Goal: Information Seeking & Learning: Learn about a topic

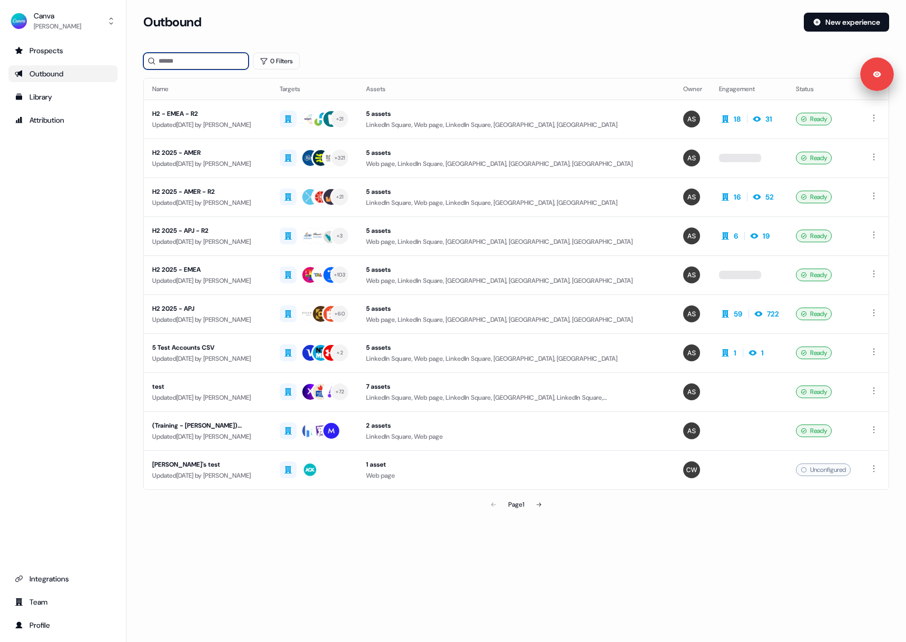
click at [204, 69] on input at bounding box center [195, 61] width 105 height 17
click at [205, 64] on input at bounding box center [195, 61] width 105 height 17
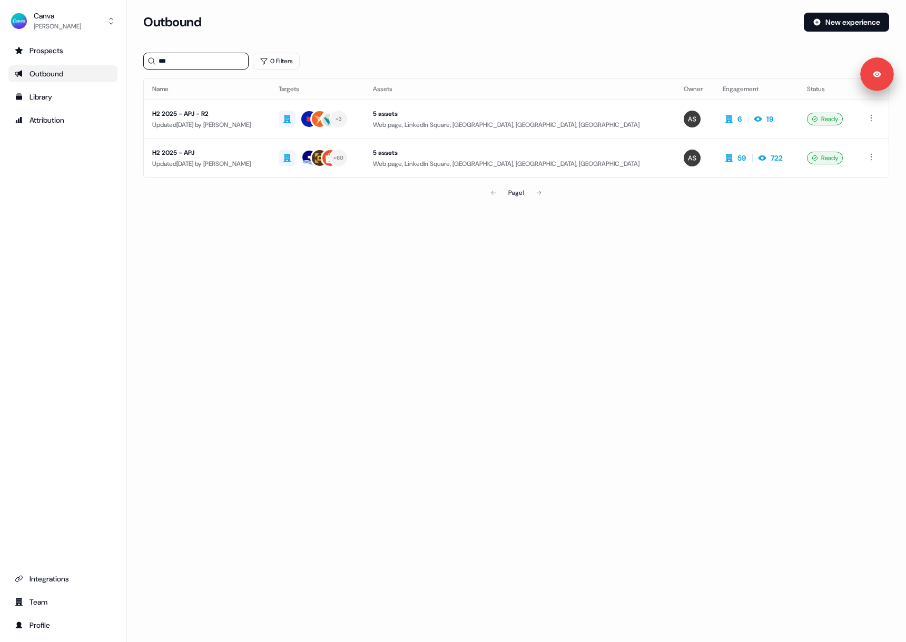
click at [287, 239] on div "Loading... Outbound New experience *** 0 Filters Name Targets Assets Owner Enga…" at bounding box center [516, 321] width 780 height 642
click at [328, 216] on section "Loading... Outbound New experience *** 0 Filters Name Targets Assets Owner Enga…" at bounding box center [516, 123] width 780 height 220
drag, startPoint x: 194, startPoint y: 66, endPoint x: 141, endPoint y: 69, distance: 53.8
click at [135, 65] on section "Loading... Outbound New experience *** 0 Filters Name Targets Assets Owner Enga…" at bounding box center [516, 123] width 780 height 220
type input "*"
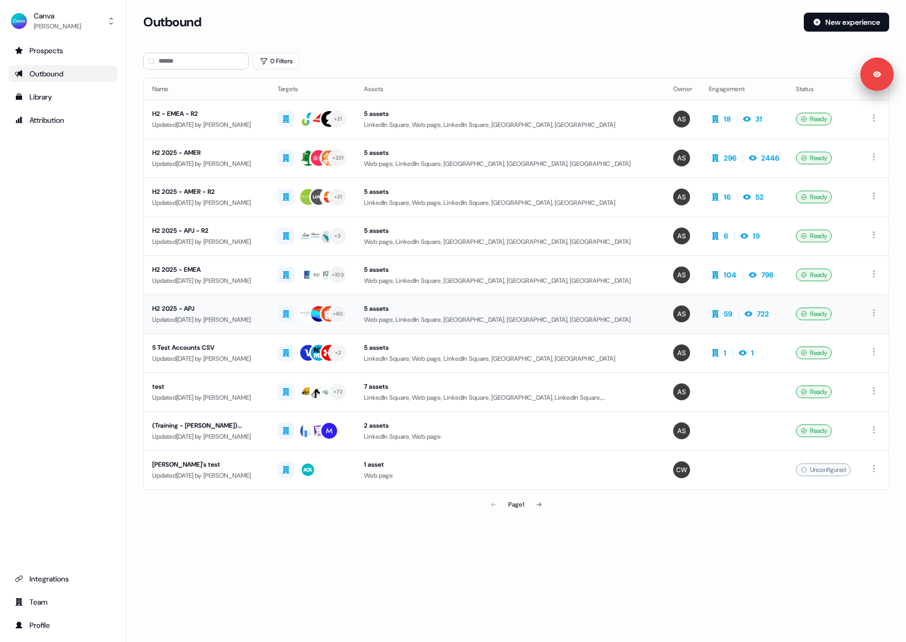
click at [240, 307] on div "H2 2025 - APJ" at bounding box center [206, 308] width 109 height 11
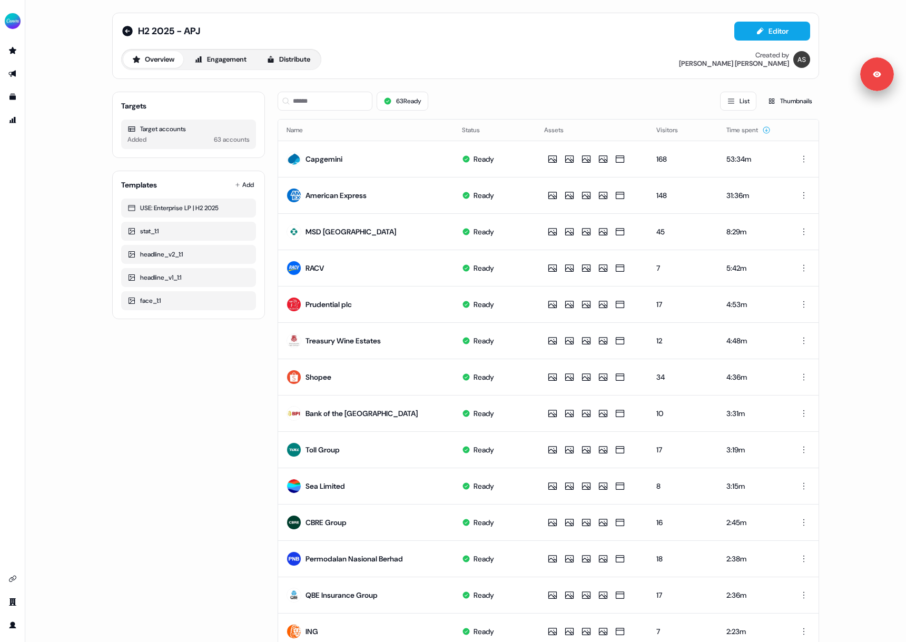
click at [505, 54] on div "Overview Engagement Distribute Created by Anna Sims" at bounding box center [465, 59] width 689 height 21
click at [495, 62] on div "Overview Engagement Distribute Created by Anna Sims" at bounding box center [465, 59] width 689 height 21
click at [870, 121] on div "H2 2025 - APJ Editor Overview Engagement Distribute Created by Anna Sims Target…" at bounding box center [465, 321] width 881 height 642
click at [223, 61] on button "Engagement" at bounding box center [220, 59] width 70 height 17
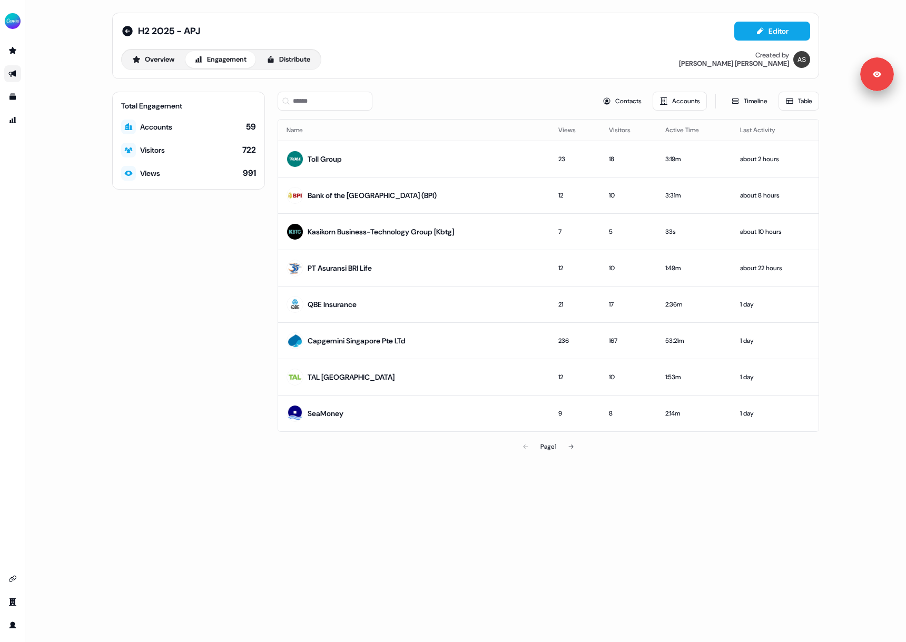
click at [181, 329] on div "Total Engagement Accounts 59 Visitors 722 Views 991" at bounding box center [188, 275] width 153 height 366
drag, startPoint x: 903, startPoint y: 391, endPoint x: 896, endPoint y: 394, distance: 6.8
click at [902, 391] on div "H2 2025 - APJ Editor Overview Engagement Distribute Created by Anna Sims Total …" at bounding box center [465, 321] width 881 height 642
click at [9, 51] on icon "Go to prospects" at bounding box center [12, 50] width 7 height 7
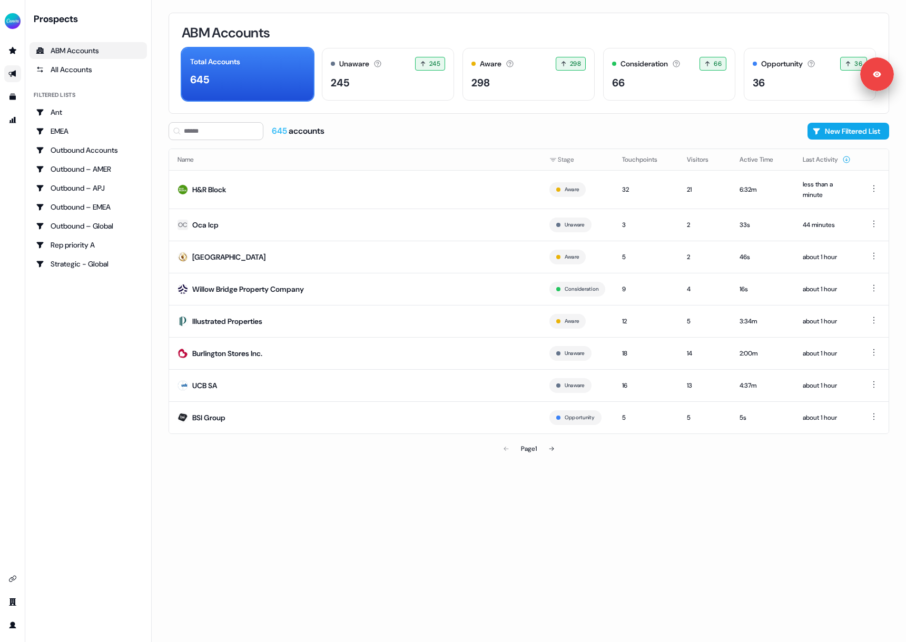
click at [16, 77] on icon "Go to outbound experience" at bounding box center [12, 74] width 8 height 8
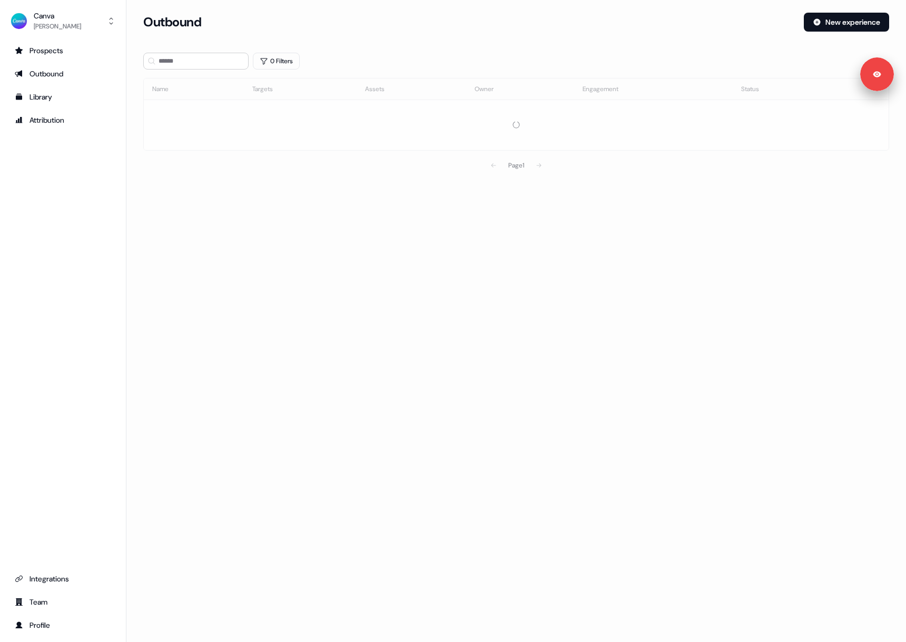
click at [13, 48] on link "Prospects" at bounding box center [62, 50] width 109 height 17
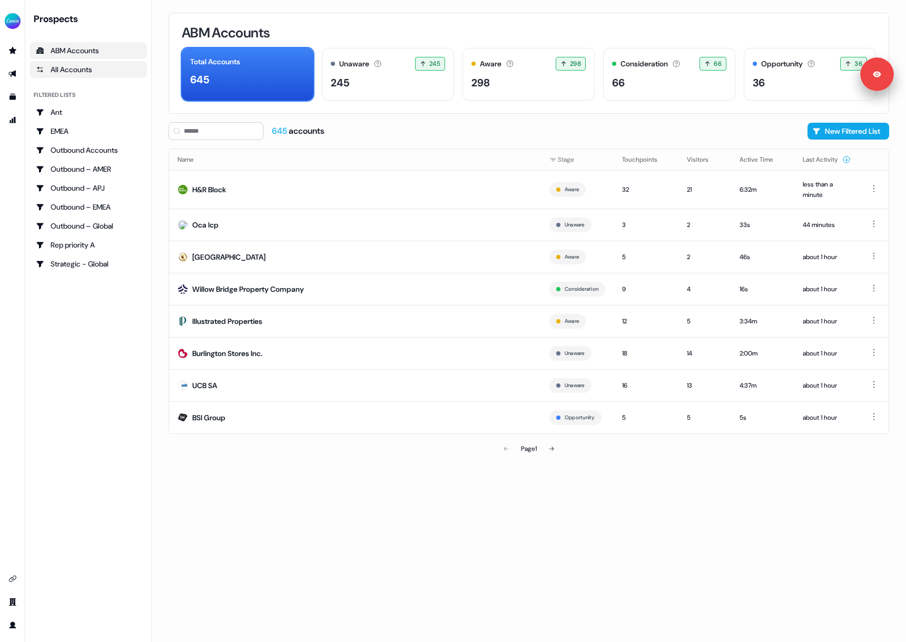
click at [45, 71] on link "All Accounts" at bounding box center [88, 69] width 117 height 17
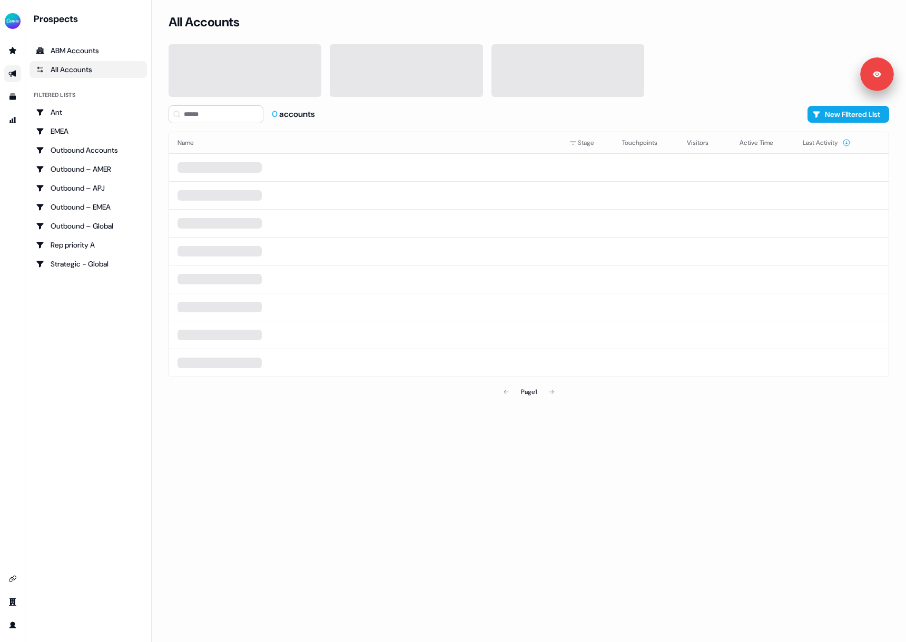
click at [8, 77] on icon "Go to outbound experience" at bounding box center [12, 74] width 8 height 8
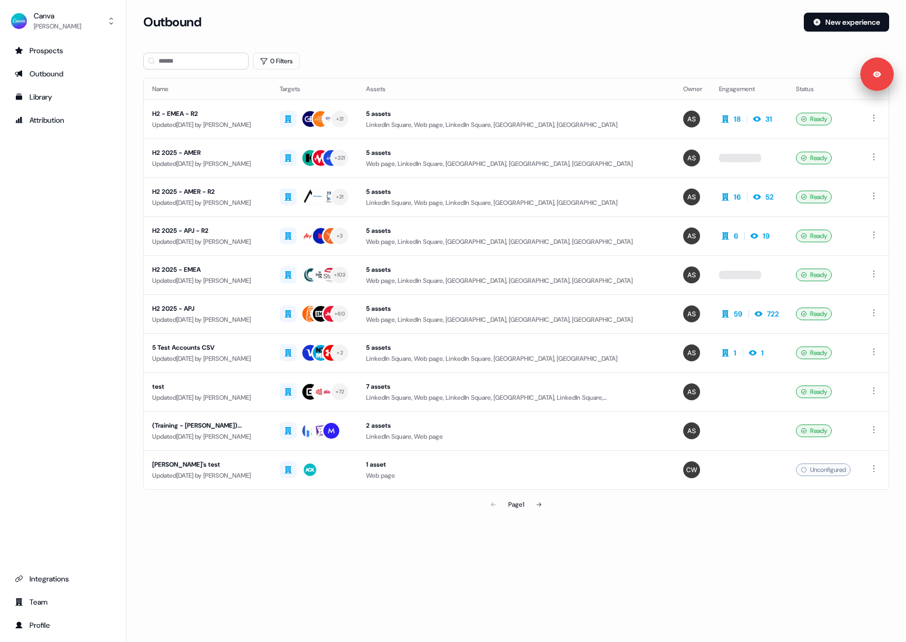
click at [54, 242] on div "Prospects Outbound Library Attribution Integrations Team Profile" at bounding box center [62, 338] width 109 height 592
drag, startPoint x: 466, startPoint y: 57, endPoint x: 490, endPoint y: 77, distance: 31.8
click at [465, 56] on div "0 Filters" at bounding box center [516, 61] width 746 height 17
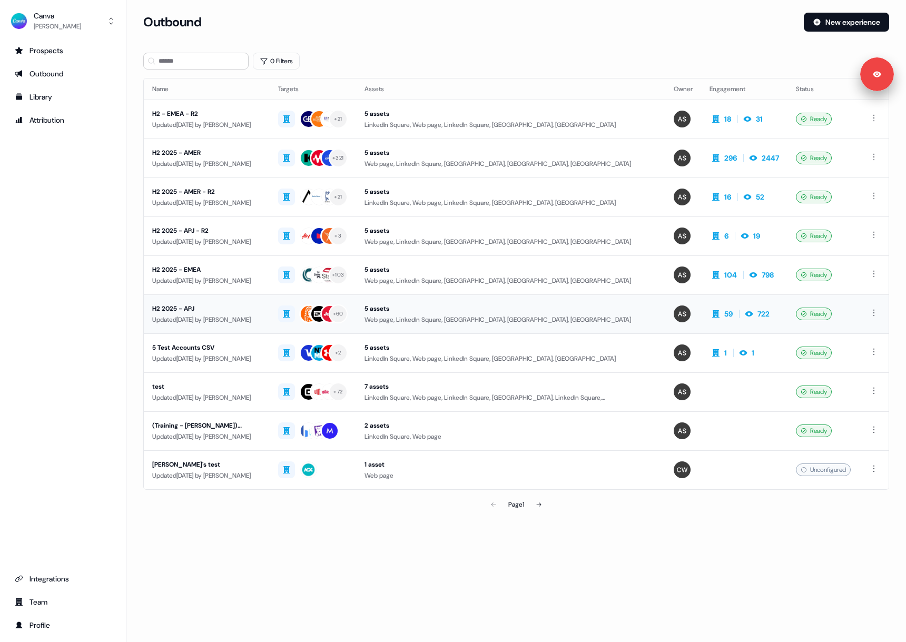
click at [246, 308] on div "H2 2025 - APJ" at bounding box center [206, 308] width 109 height 11
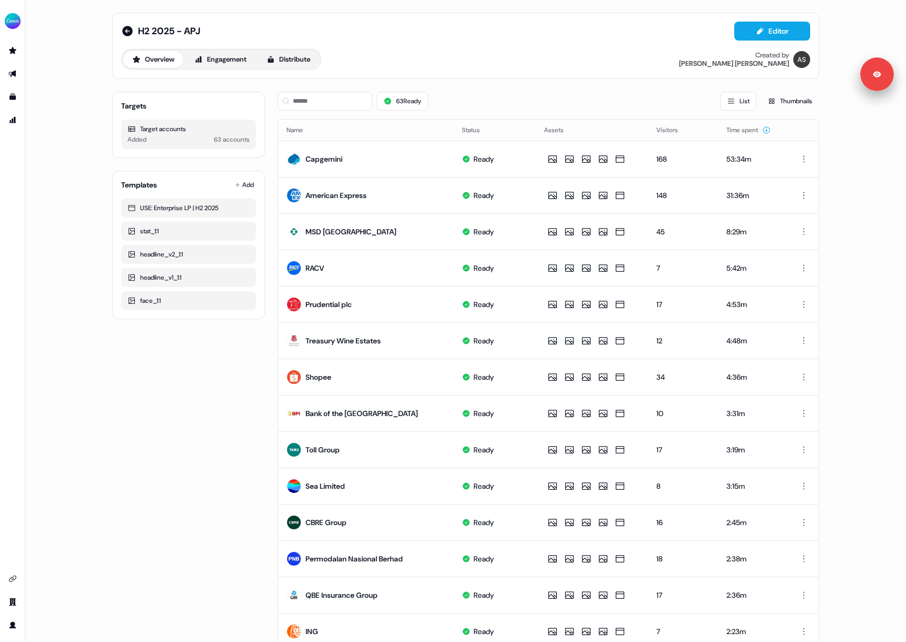
click at [490, 31] on div "H2 2025 - APJ Editor" at bounding box center [465, 31] width 689 height 19
click at [237, 65] on button "Engagement" at bounding box center [220, 59] width 70 height 17
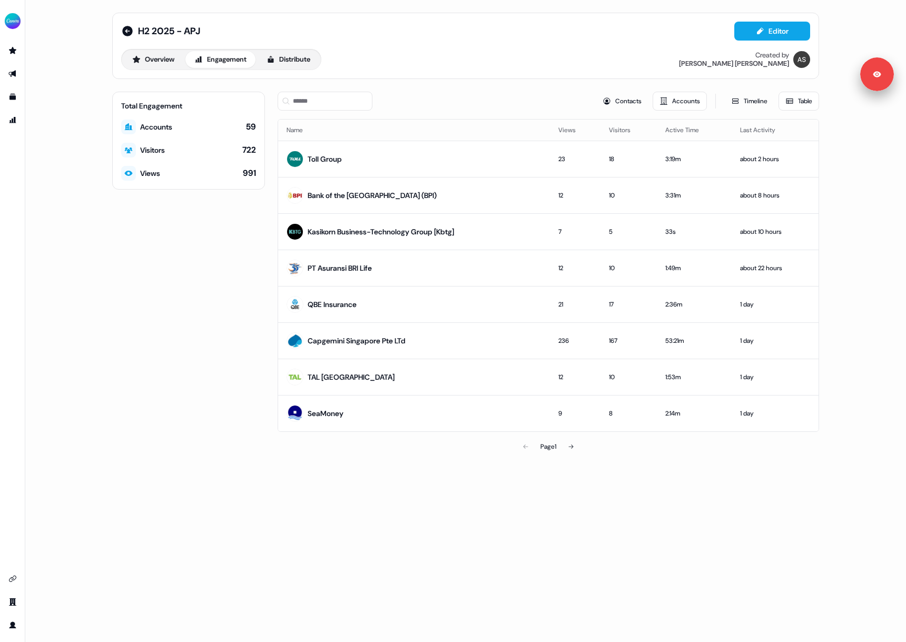
click at [182, 254] on div "Total Engagement Accounts 59 Visitors 722 Views 991" at bounding box center [188, 275] width 153 height 366
click at [129, 32] on icon at bounding box center [127, 31] width 11 height 11
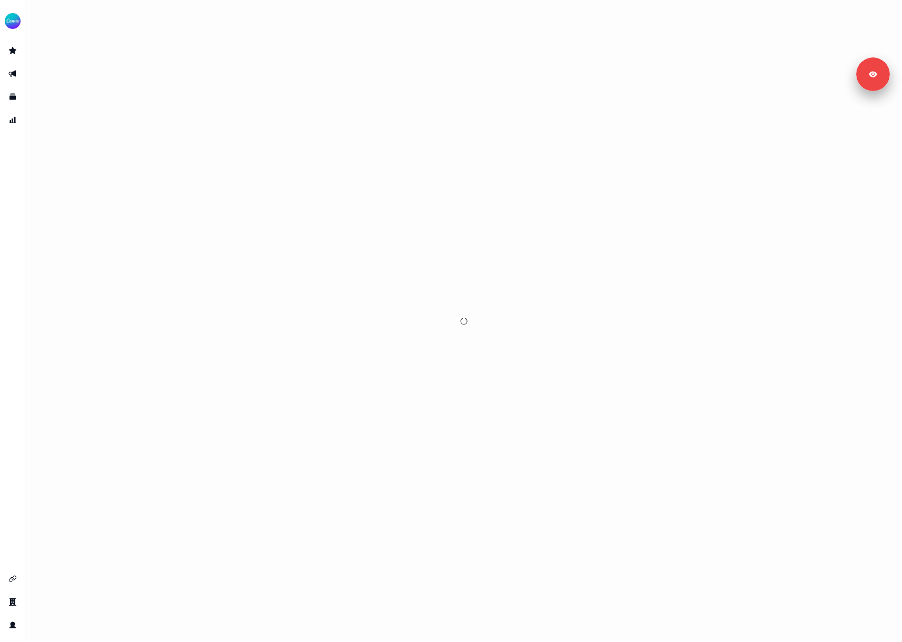
drag, startPoint x: 717, startPoint y: 100, endPoint x: 616, endPoint y: 105, distance: 100.8
click at [716, 100] on div at bounding box center [463, 321] width 876 height 642
click at [21, 72] on link "Go to outbound experience" at bounding box center [12, 73] width 17 height 17
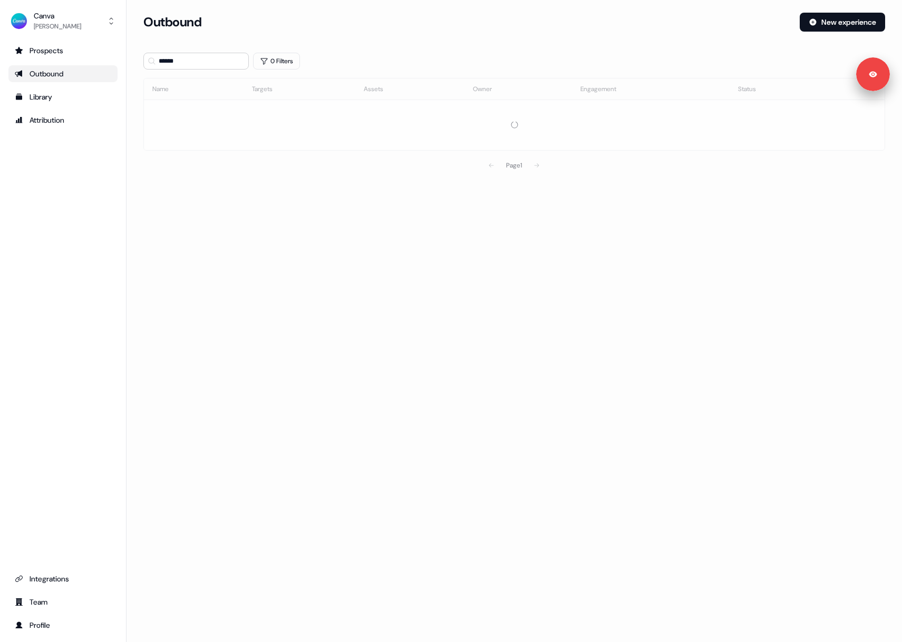
click at [19, 71] on icon "Go to outbound experience" at bounding box center [18, 74] width 7 height 7
click at [206, 62] on input "******" at bounding box center [195, 61] width 105 height 17
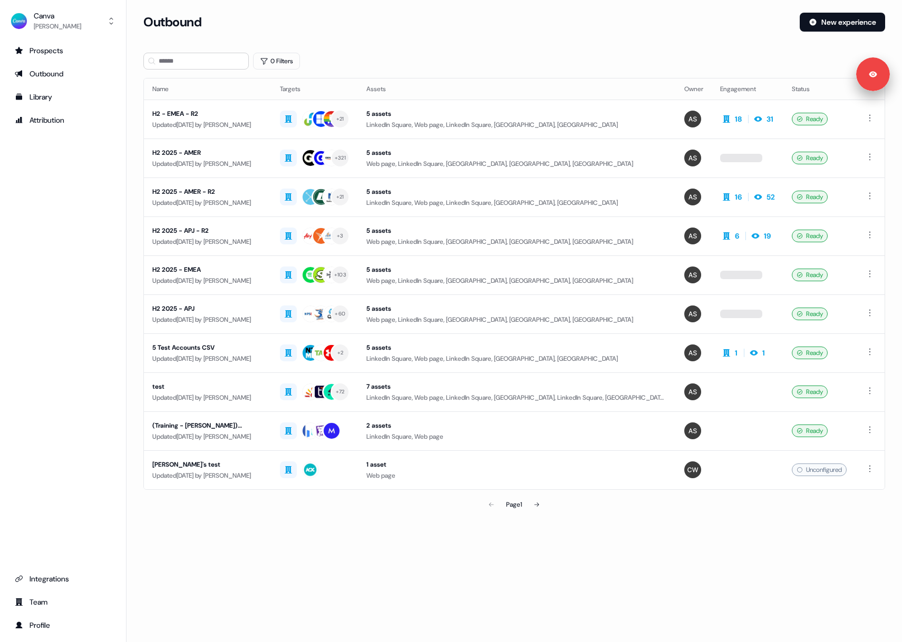
click at [102, 201] on div "Prospects Outbound Library Attribution Integrations Team Profile" at bounding box center [62, 338] width 109 height 592
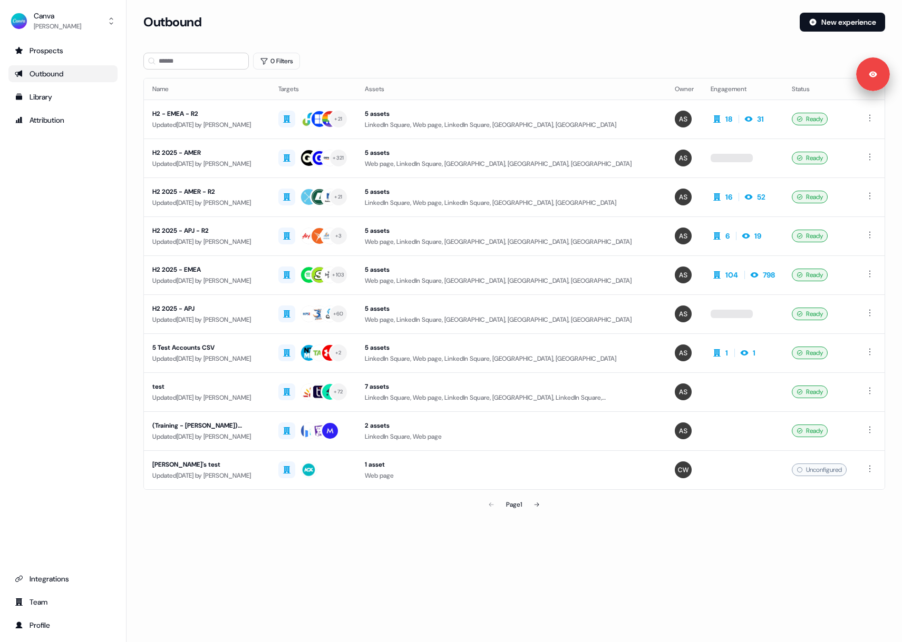
click at [76, 80] on link "Outbound" at bounding box center [62, 73] width 109 height 17
click at [233, 312] on div "H2 2025 - APJ" at bounding box center [206, 308] width 109 height 11
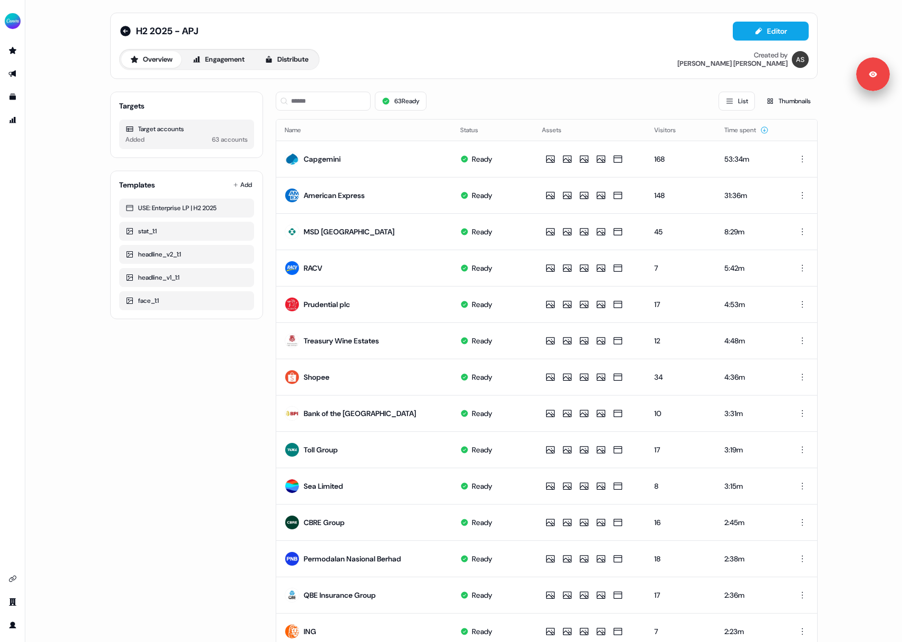
click at [226, 68] on div "Overview Engagement Distribute" at bounding box center [219, 59] width 200 height 21
click at [231, 55] on button "Engagement" at bounding box center [218, 59] width 70 height 17
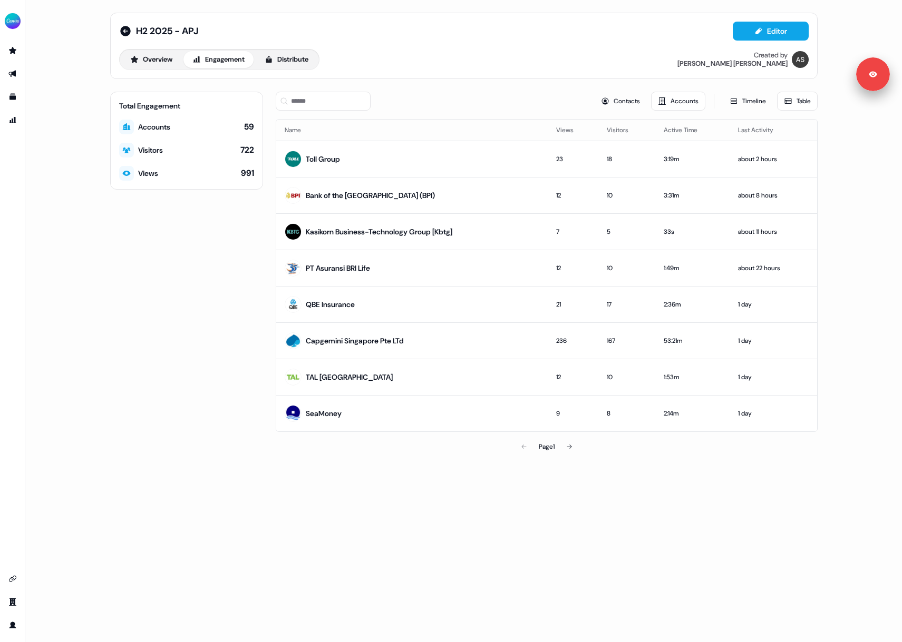
click at [844, 181] on div "H2 2025 - APJ Editor Overview Engagement Distribute Created by Anna Sims Total …" at bounding box center [463, 321] width 876 height 642
click at [837, 192] on div "H2 2025 - APJ Editor Overview Engagement Distribute Created by Anna Sims Total …" at bounding box center [463, 321] width 876 height 642
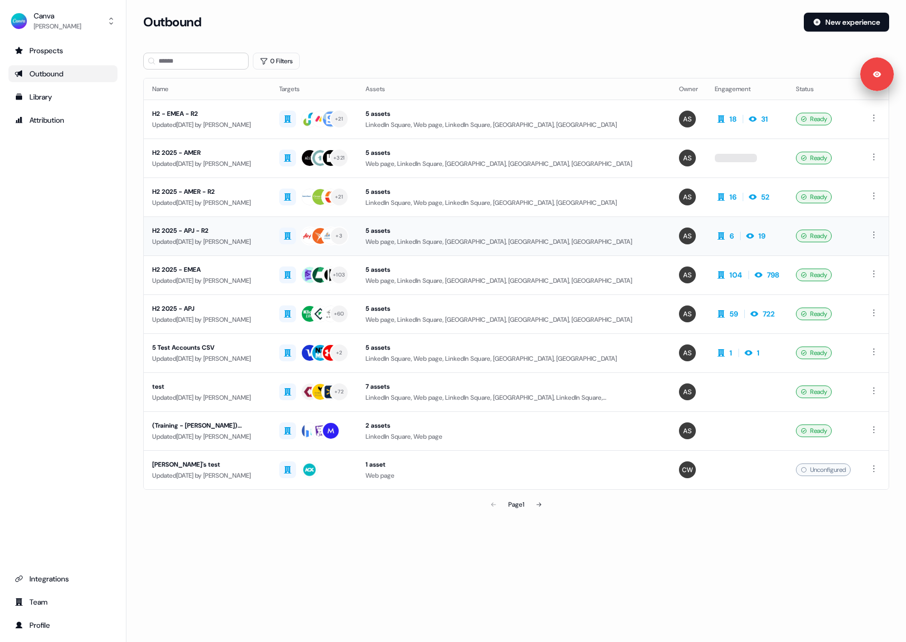
click at [239, 241] on div "Updated 13 days ago by Anna Sims" at bounding box center [207, 242] width 110 height 11
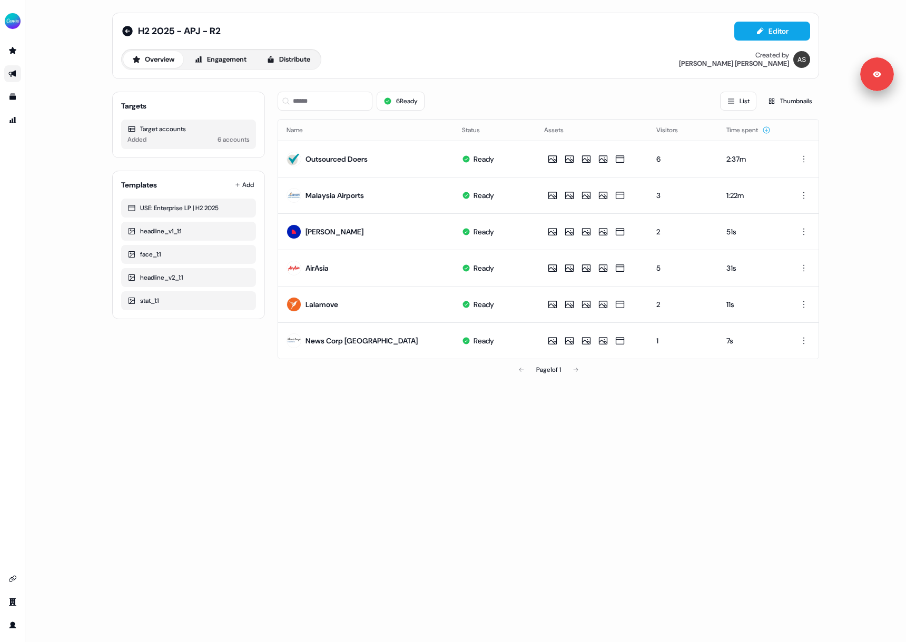
click at [335, 425] on div "H2 2025 - APJ - R2 Editor Overview Engagement Distribute Created by Anna Sims T…" at bounding box center [465, 321] width 881 height 642
click at [296, 162] on img at bounding box center [294, 159] width 15 height 15
click at [213, 61] on button "Engagement" at bounding box center [220, 59] width 70 height 17
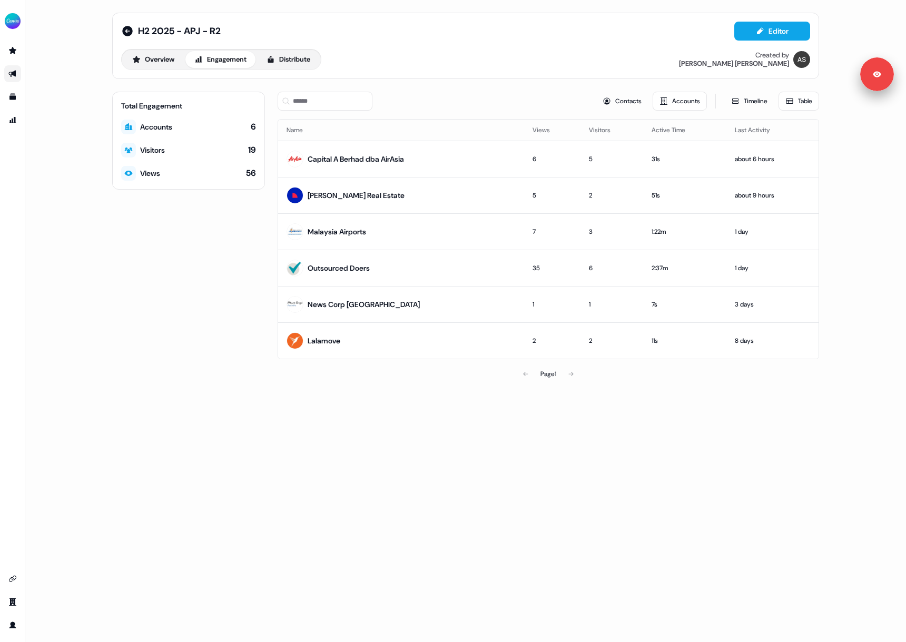
click at [671, 453] on div "H2 2025 - APJ - R2 Editor Overview Engagement Distribute Created by Anna Sims T…" at bounding box center [465, 321] width 881 height 642
click at [349, 104] on input at bounding box center [325, 101] width 95 height 19
click at [229, 255] on div "Total Engagement Accounts 6 Visitors 19 Views 56" at bounding box center [188, 238] width 153 height 293
drag, startPoint x: 561, startPoint y: 454, endPoint x: 495, endPoint y: 417, distance: 75.7
click at [562, 453] on div "H2 2025 - APJ - R2 Editor Overview Engagement Distribute Created by Anna Sims T…" at bounding box center [465, 321] width 881 height 642
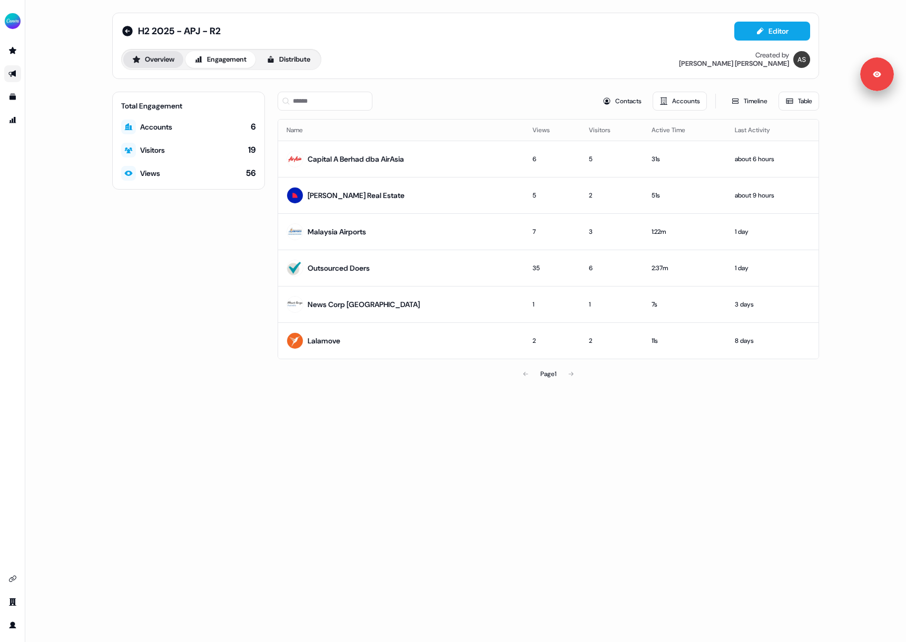
click at [149, 60] on button "Overview" at bounding box center [153, 59] width 60 height 17
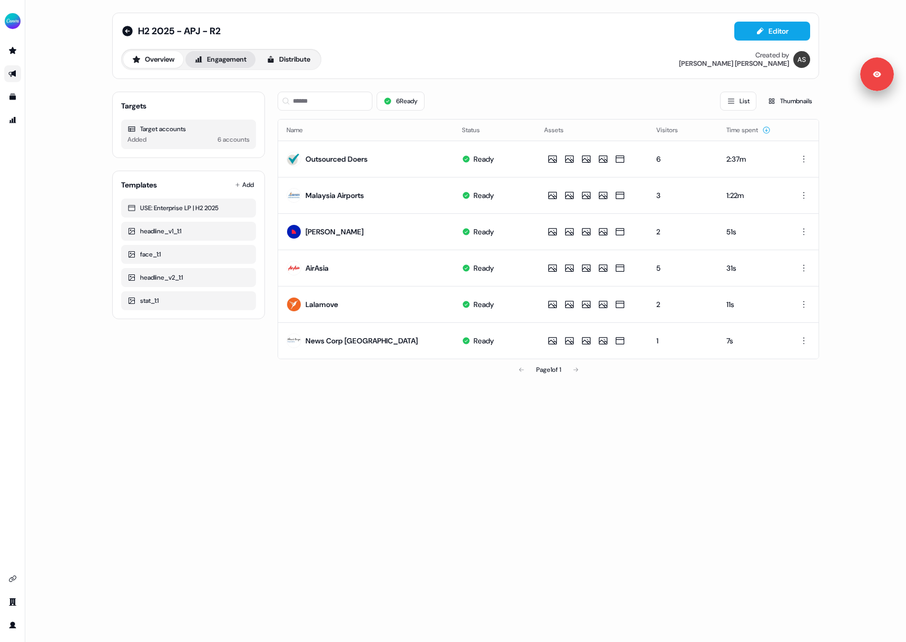
click at [218, 65] on button "Engagement" at bounding box center [220, 59] width 70 height 17
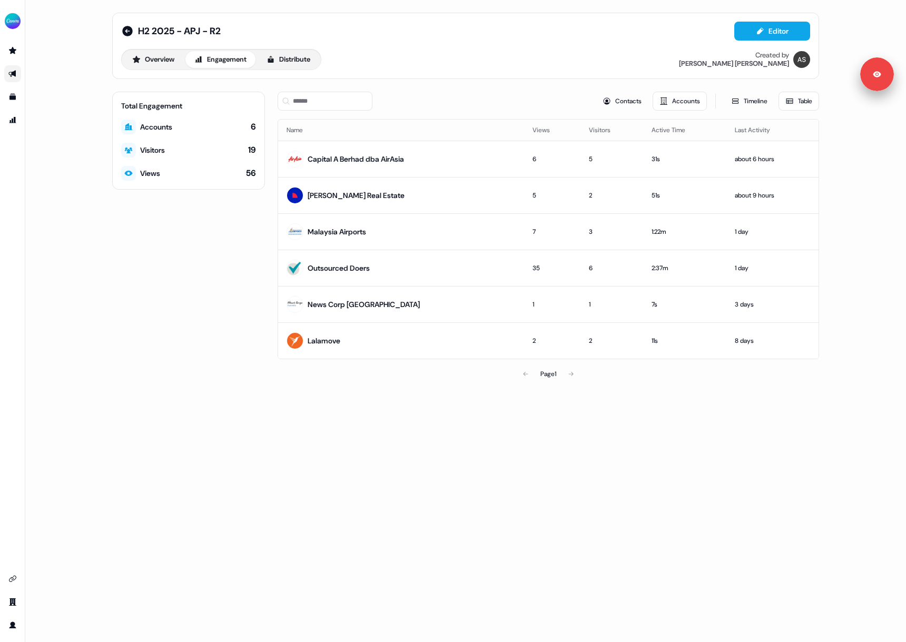
drag, startPoint x: 580, startPoint y: 443, endPoint x: 565, endPoint y: 417, distance: 29.5
click at [578, 442] on div "H2 2025 - APJ - R2 Editor Overview Engagement Distribute Created by Anna Sims T…" at bounding box center [465, 321] width 881 height 642
click at [539, 401] on div "H2 2025 - APJ - R2 Editor Overview Engagement Distribute Created by Anna Sims T…" at bounding box center [465, 321] width 881 height 642
click at [127, 28] on icon at bounding box center [127, 31] width 11 height 11
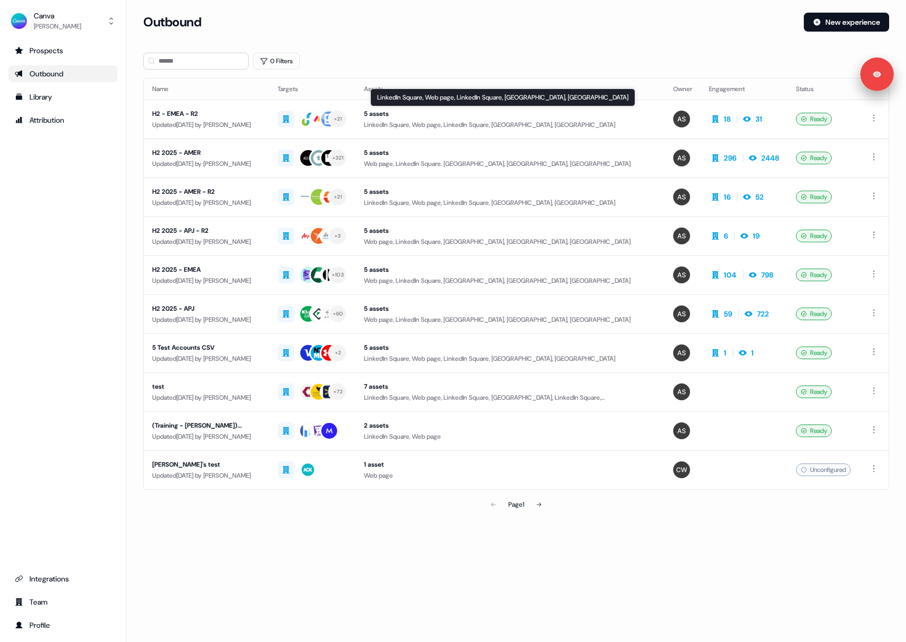
click at [89, 203] on div "Prospects Outbound Library Attribution Integrations Team Profile" at bounding box center [62, 338] width 109 height 592
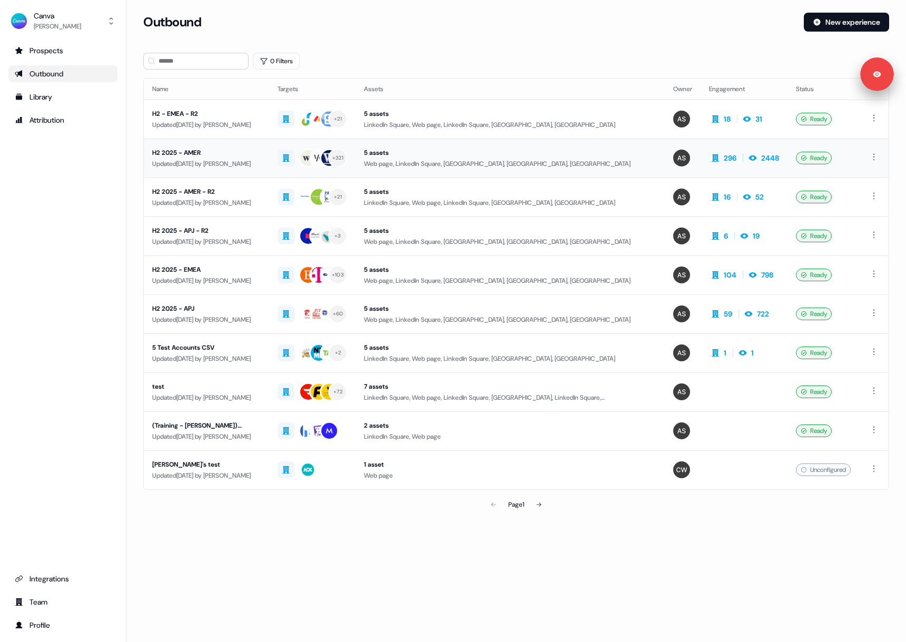
click at [236, 153] on div "H2 2025 - AMER" at bounding box center [206, 153] width 109 height 11
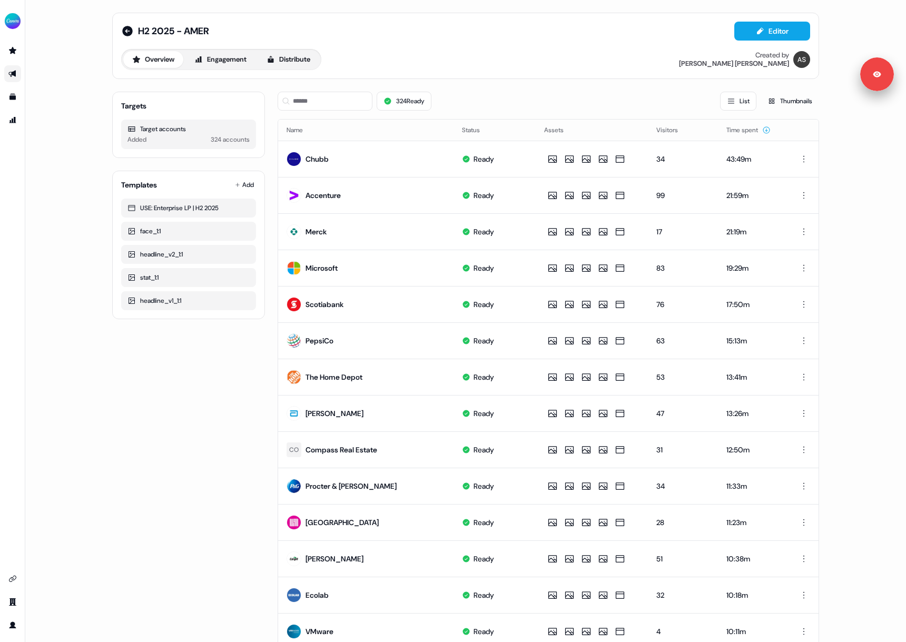
click at [510, 79] on div "H2 2025 - AMER Editor Overview Engagement Distribute Created by Anna Sims" at bounding box center [465, 46] width 707 height 66
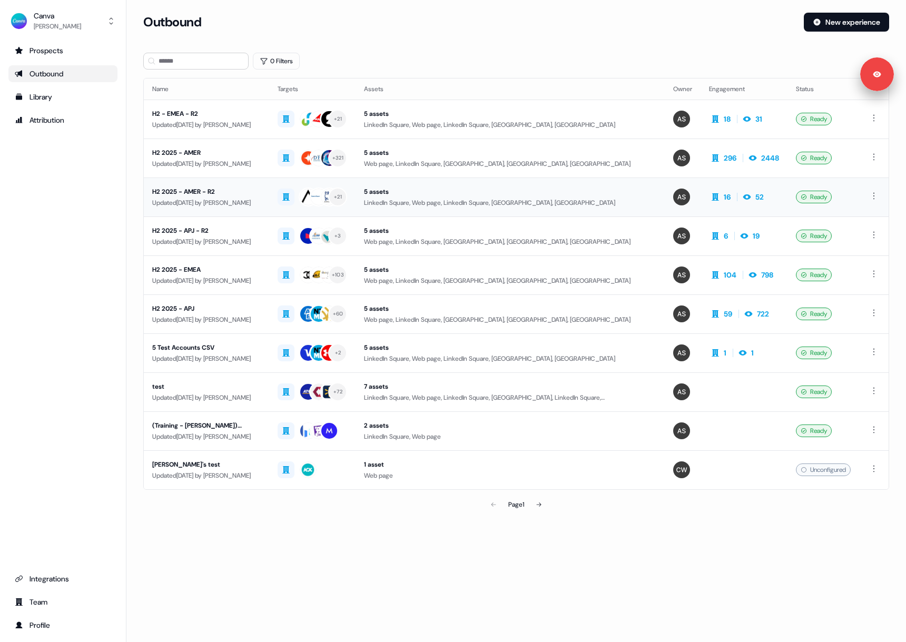
click at [237, 193] on div "H2 2025 - AMER - R2" at bounding box center [206, 192] width 109 height 11
click at [239, 267] on div "H2 2025 - EMEA" at bounding box center [206, 270] width 109 height 11
click at [242, 120] on div "Updated 7 days ago by Anna Sims" at bounding box center [206, 125] width 109 height 11
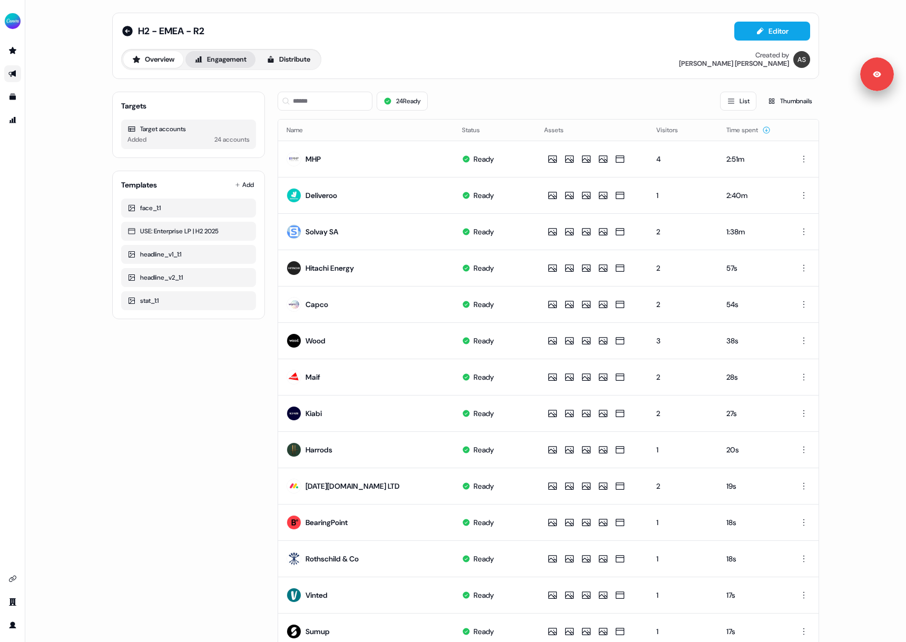
click at [227, 62] on button "Engagement" at bounding box center [220, 59] width 70 height 17
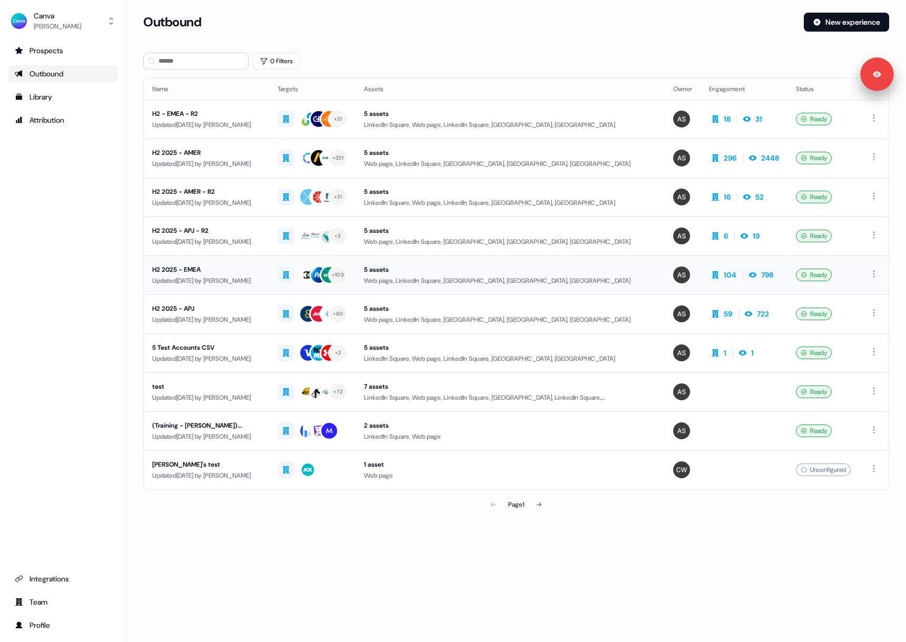
click at [240, 276] on div "Updated 23 days ago by Anna Sims" at bounding box center [206, 281] width 109 height 11
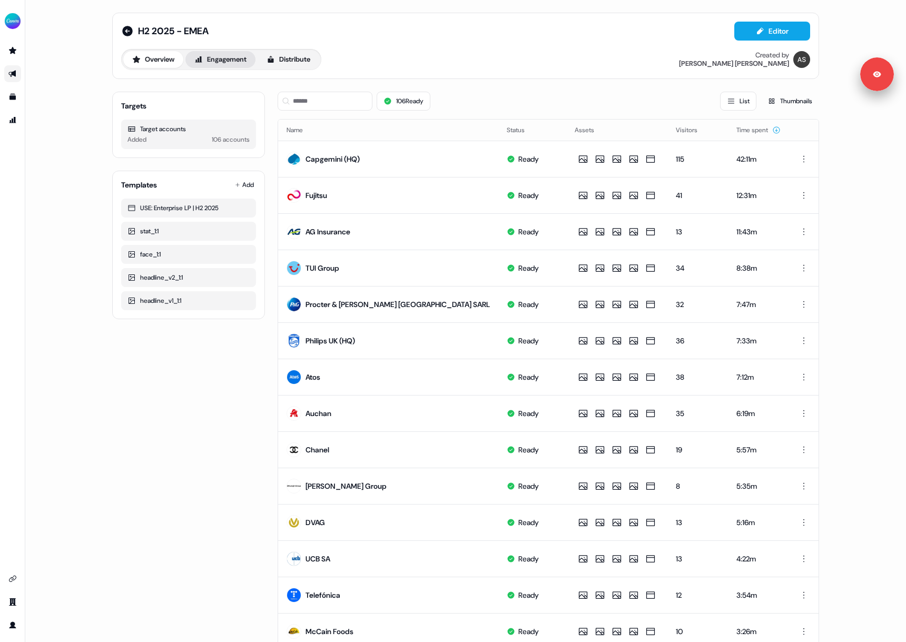
click at [238, 64] on button "Engagement" at bounding box center [220, 59] width 70 height 17
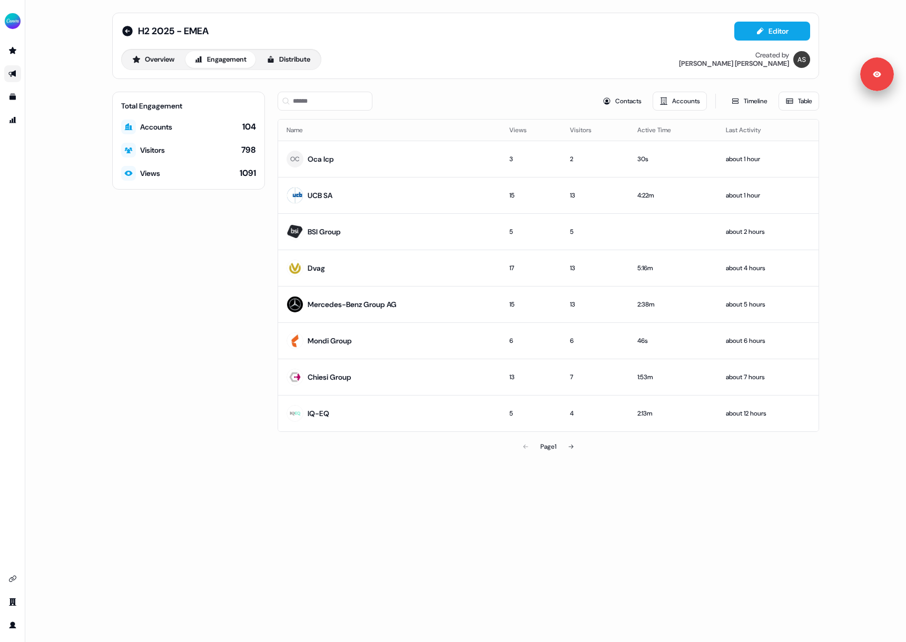
click at [188, 336] on div "Total Engagement Accounts 104 Visitors 798 Views 1091" at bounding box center [188, 275] width 153 height 366
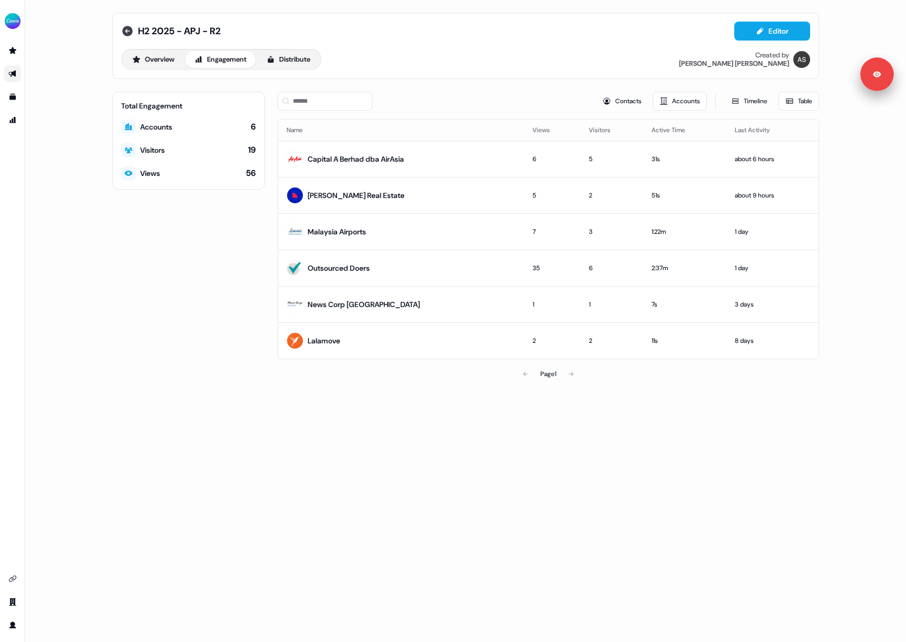
click at [127, 32] on icon at bounding box center [127, 31] width 13 height 13
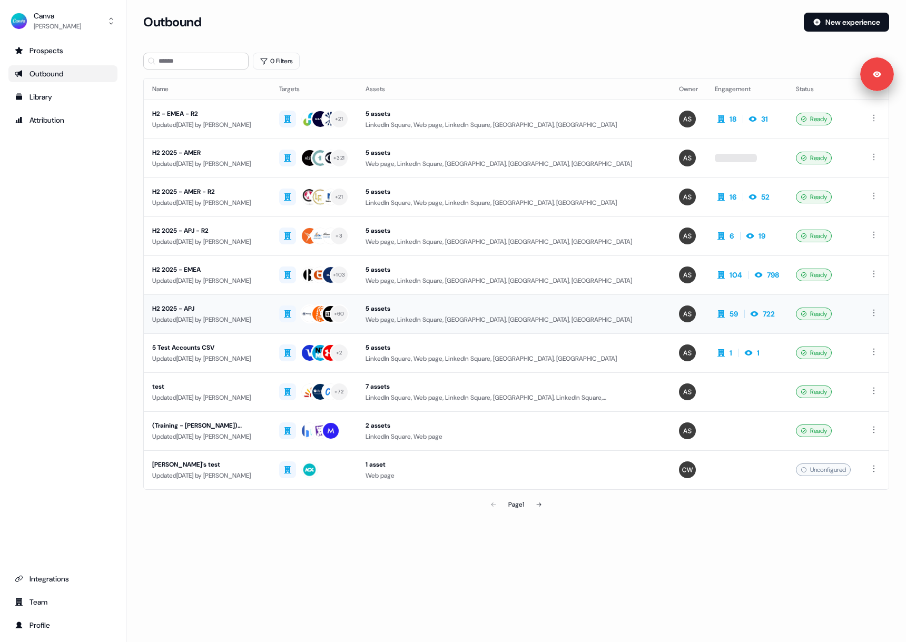
click at [222, 307] on div "H2 2025 - APJ" at bounding box center [207, 308] width 110 height 11
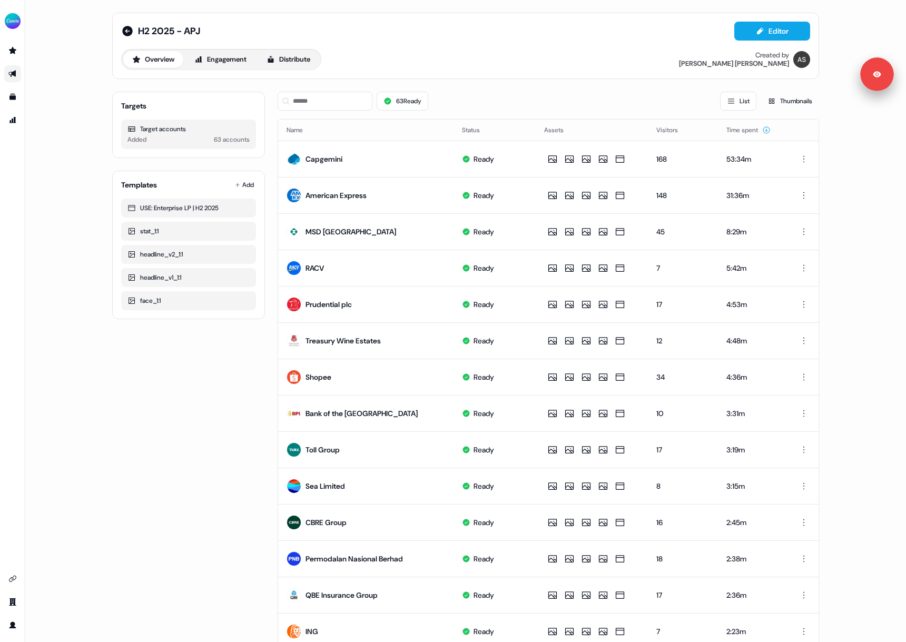
click at [171, 58] on button "Overview" at bounding box center [153, 59] width 60 height 17
click at [226, 63] on button "Engagement" at bounding box center [220, 59] width 70 height 17
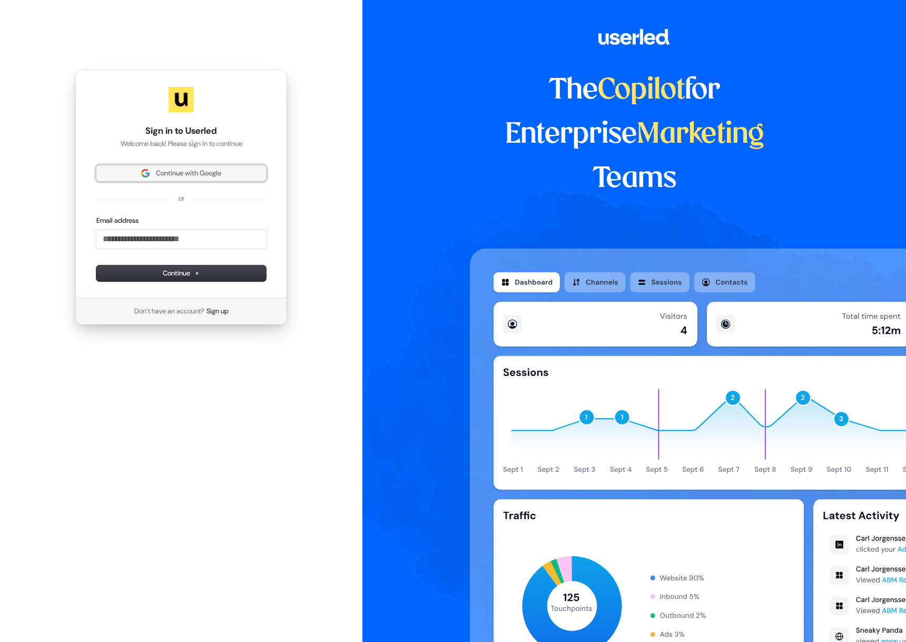
click at [217, 173] on span "Continue with Google" at bounding box center [188, 173] width 65 height 9
